Goal: Task Accomplishment & Management: Use online tool/utility

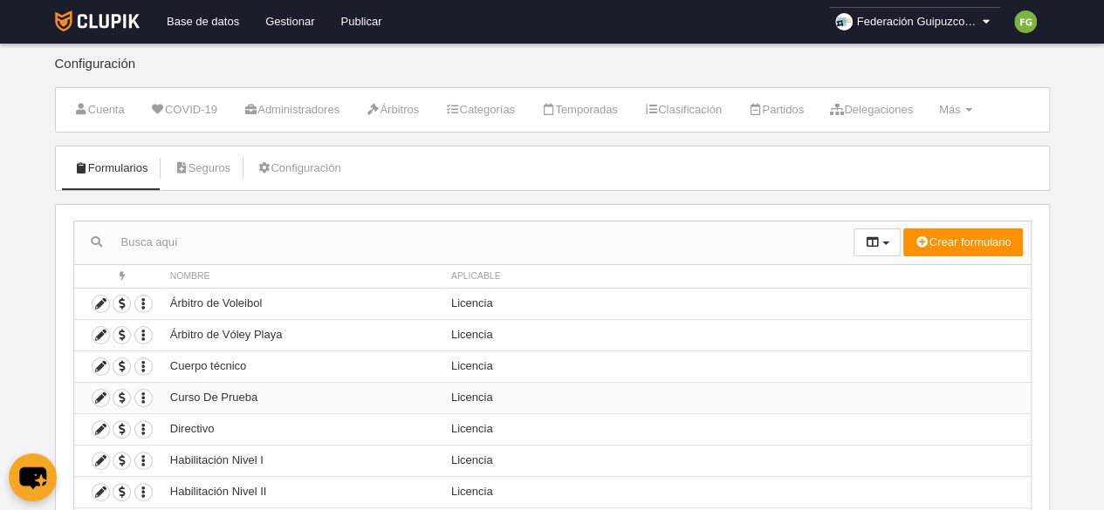
scroll to position [180, 0]
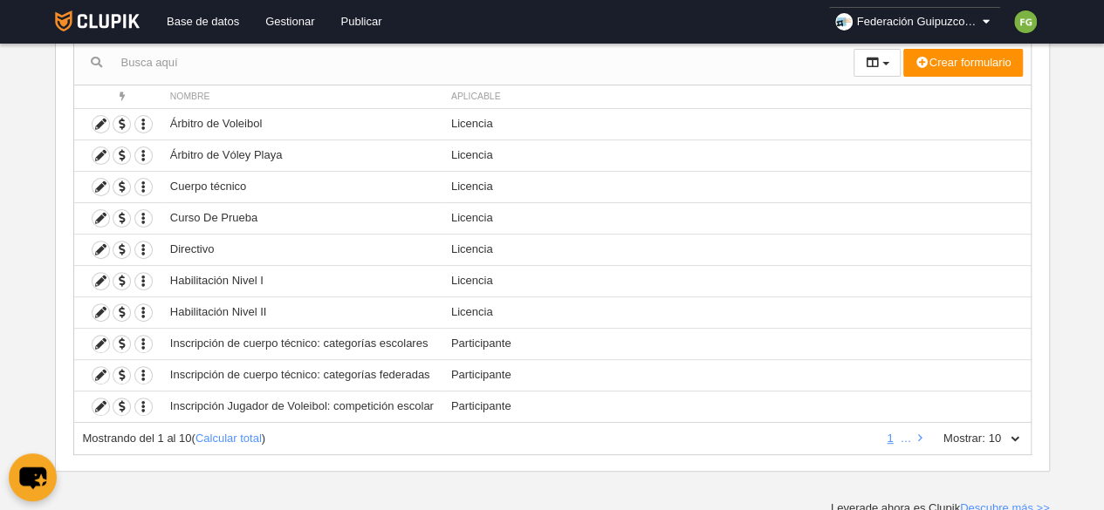
click at [927, 434] on label "Mostrar:" at bounding box center [955, 439] width 59 height 16
click at [985, 434] on select "10 25 50 100 500" at bounding box center [1003, 439] width 37 height 16
click at [920, 433] on icon at bounding box center [920, 438] width 4 height 11
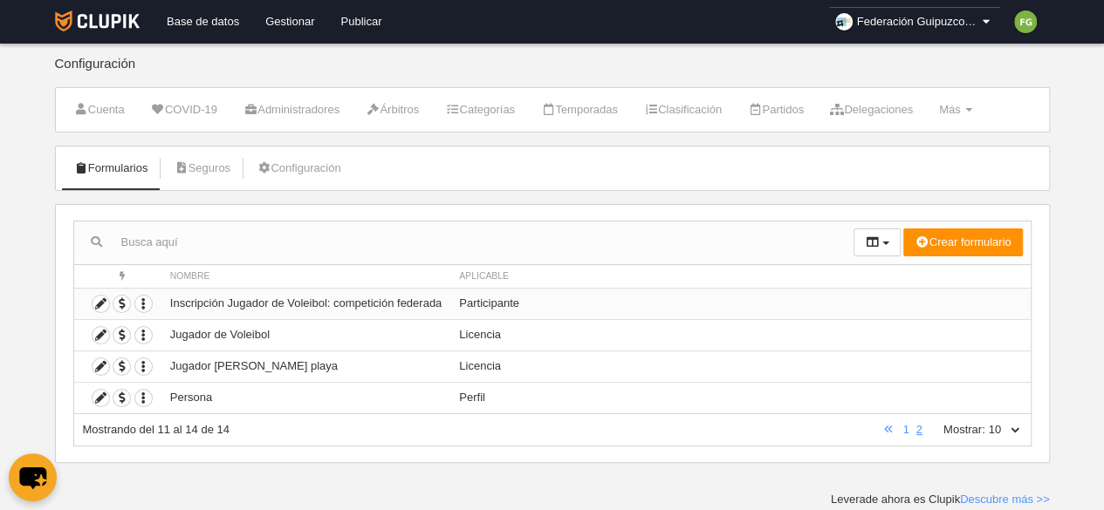
click at [344, 302] on td "Inscripción Jugador de Voleibol: competición federada" at bounding box center [305, 303] width 289 height 31
click at [120, 302] on span "button" at bounding box center [121, 304] width 17 height 17
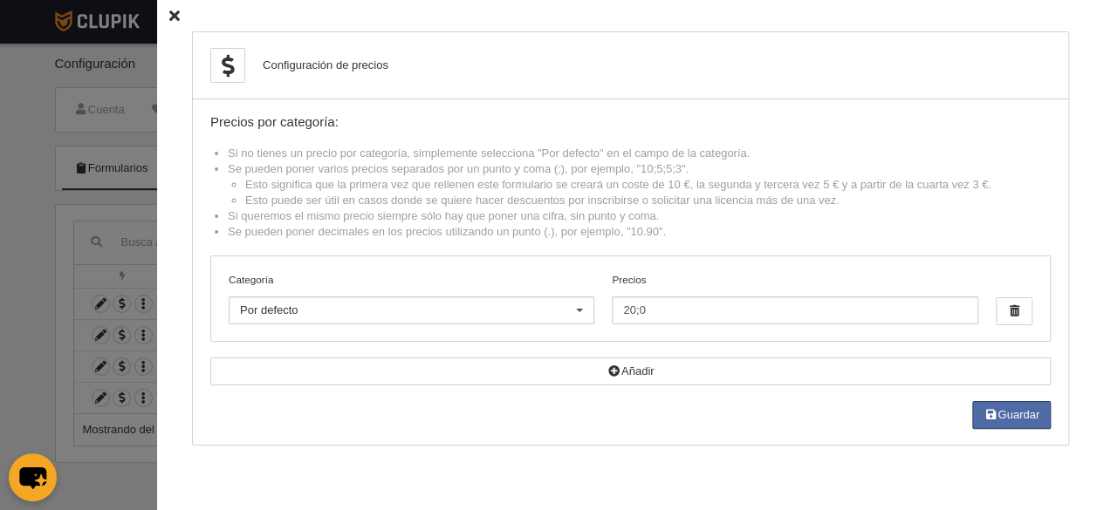
click at [169, 16] on icon at bounding box center [174, 15] width 10 height 11
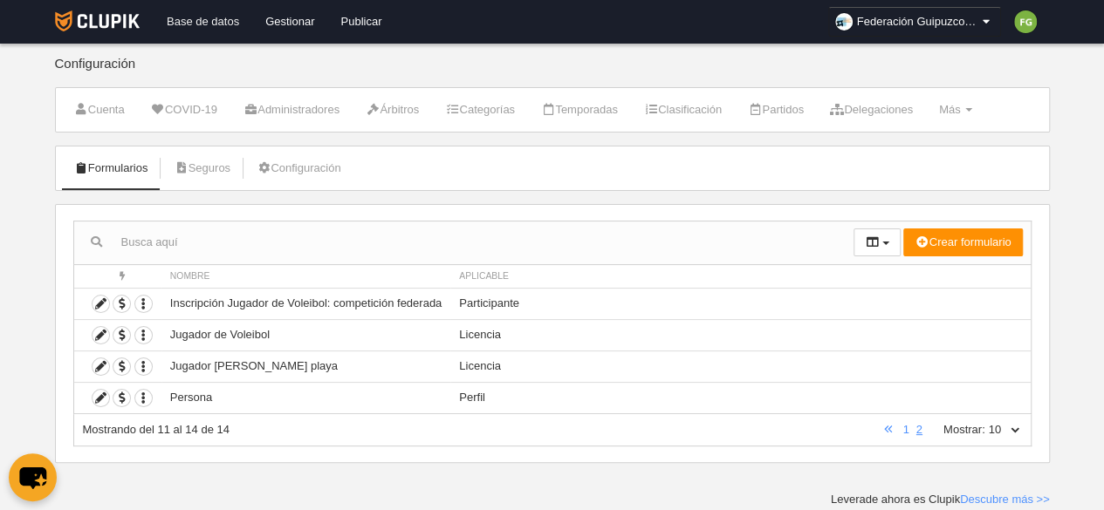
click at [187, 12] on link "Base de datos" at bounding box center [203, 22] width 99 height 44
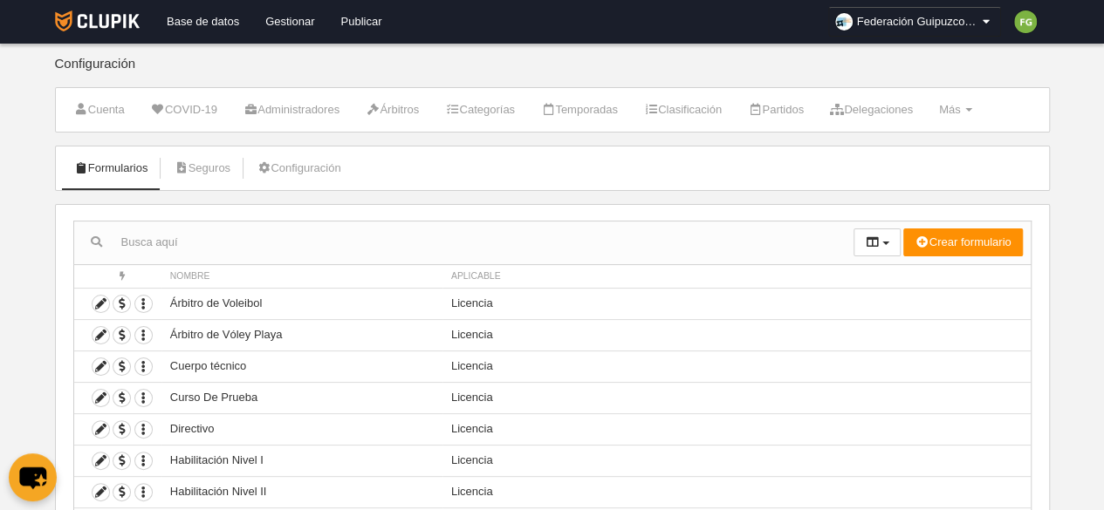
scroll to position [180, 0]
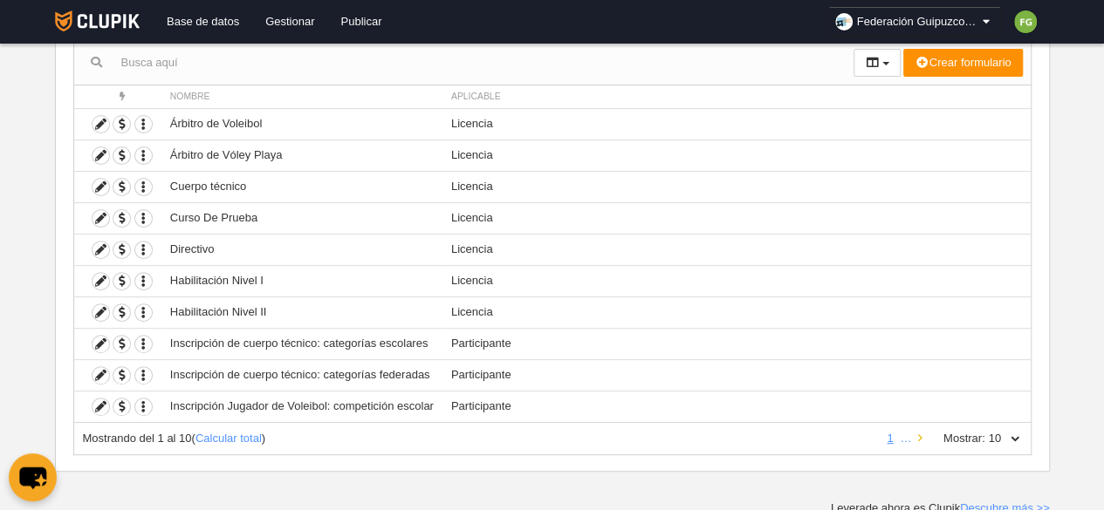
click at [921, 433] on icon at bounding box center [920, 438] width 4 height 11
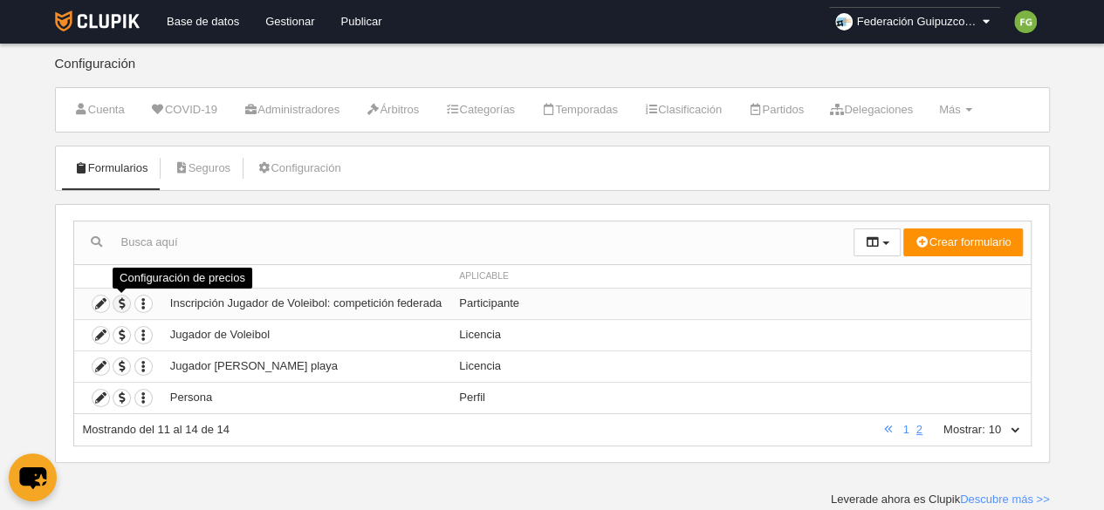
click at [120, 301] on span "button" at bounding box center [121, 304] width 17 height 17
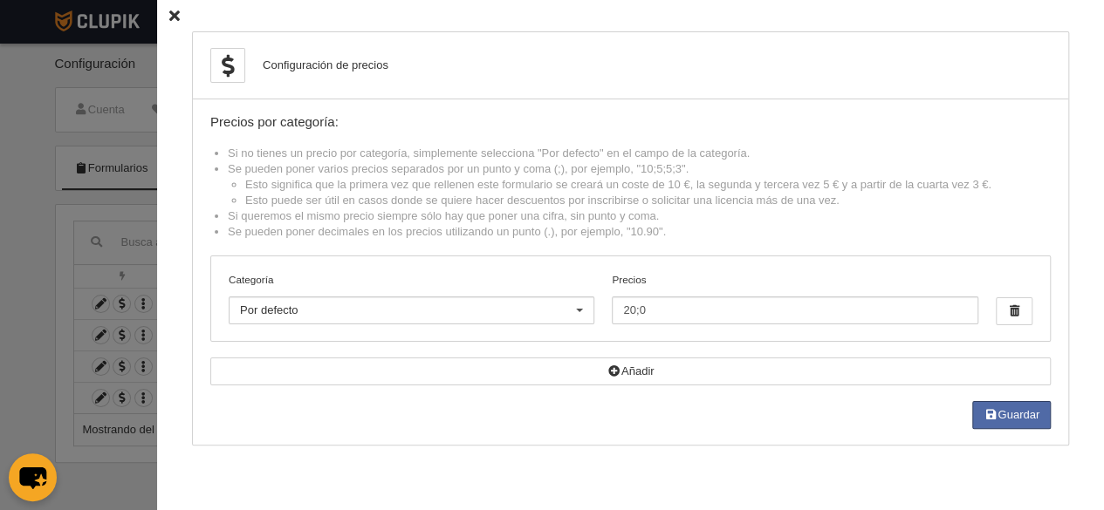
click at [169, 12] on icon at bounding box center [174, 15] width 10 height 11
